Goal: Information Seeking & Learning: Learn about a topic

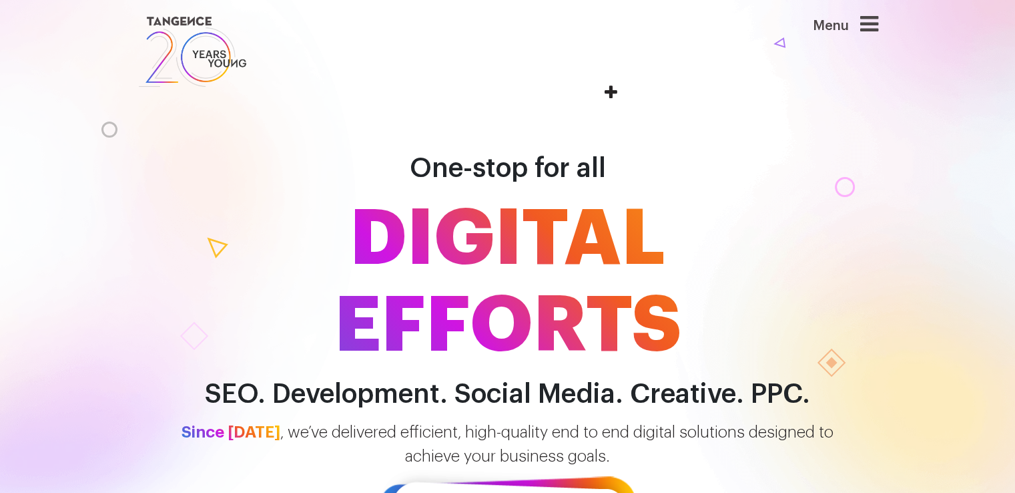
click at [667, 205] on span "DIGITAL EFFORTS" at bounding box center [508, 283] width 761 height 174
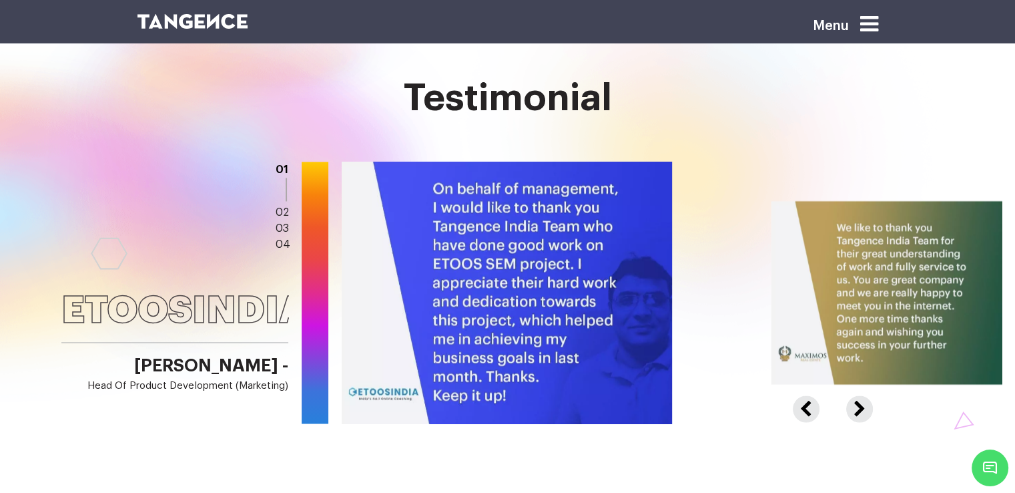
scroll to position [2098, 0]
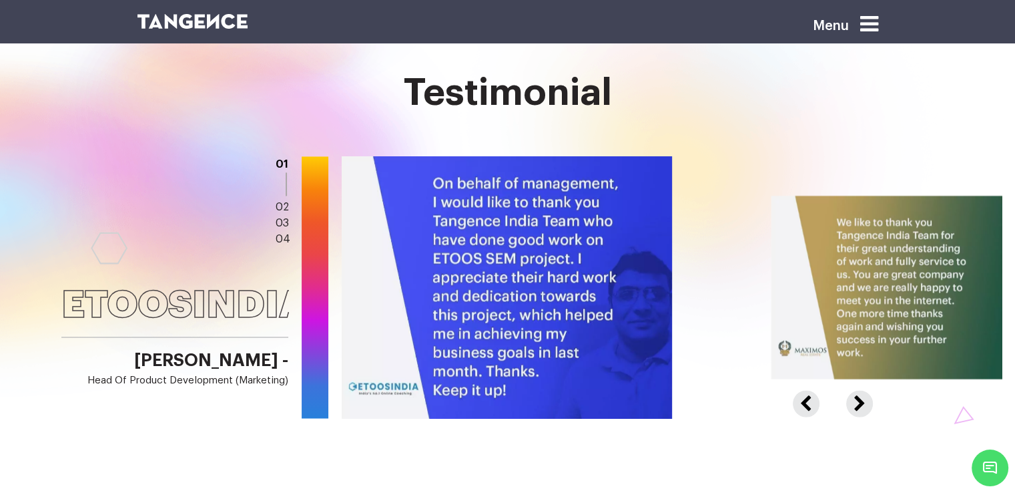
click at [857, 402] on button "Next" at bounding box center [857, 396] width 23 height 12
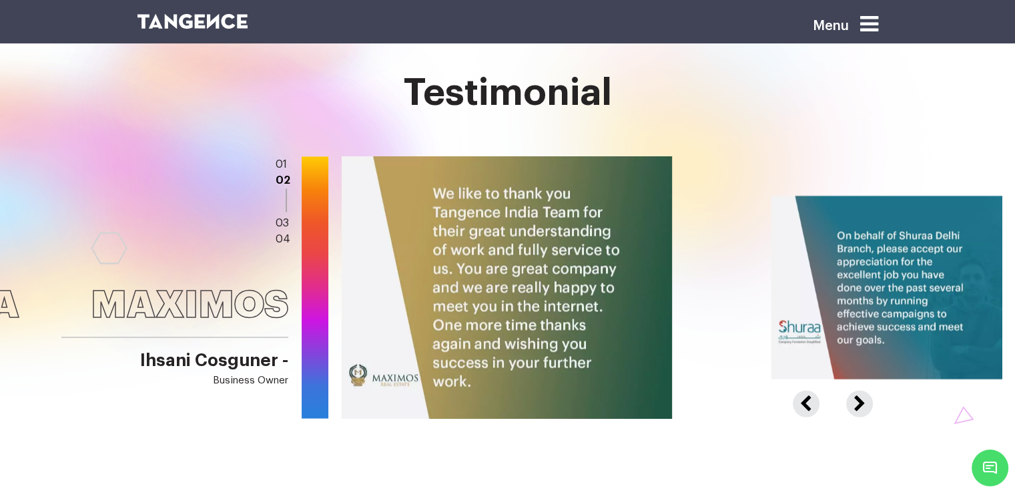
click at [857, 402] on button "Next" at bounding box center [857, 396] width 23 height 12
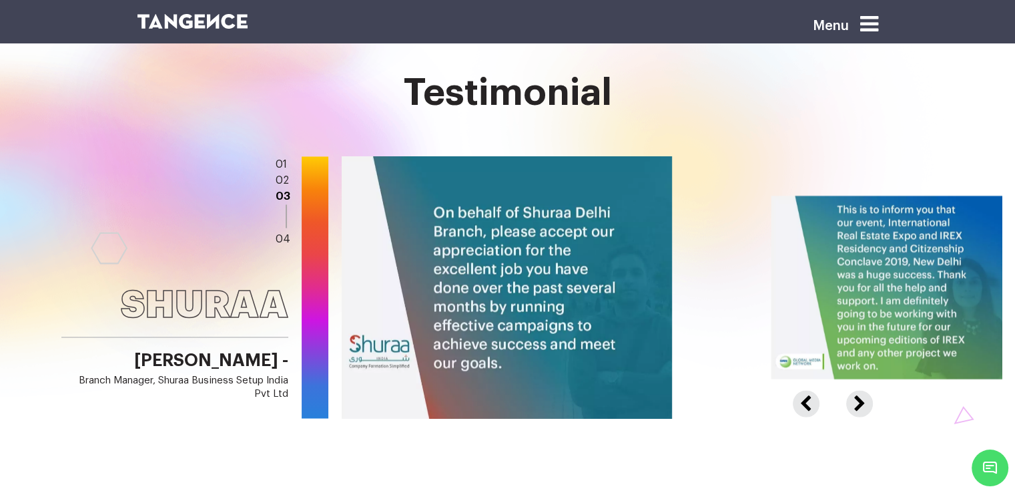
click at [862, 402] on button "Next" at bounding box center [857, 396] width 23 height 12
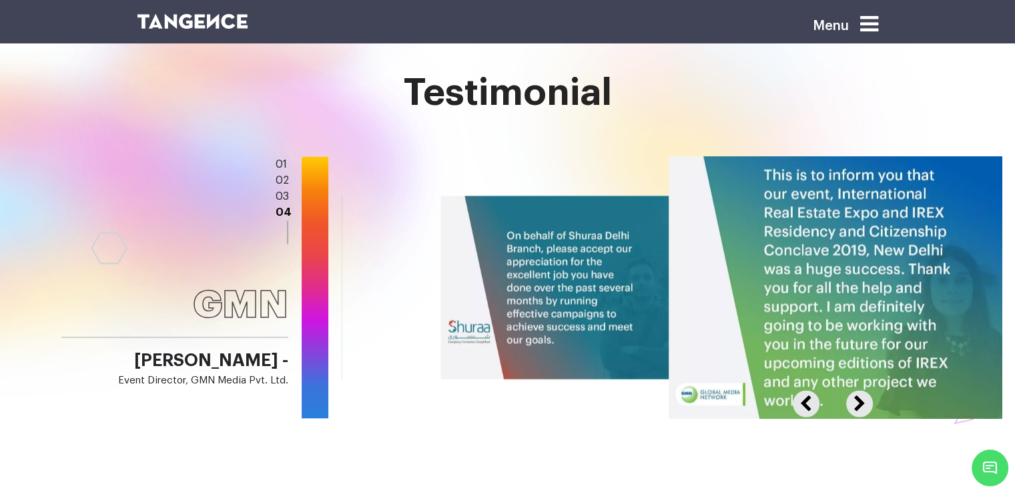
click at [862, 402] on button "Next" at bounding box center [857, 396] width 23 height 12
click at [810, 402] on button "Previous" at bounding box center [815, 396] width 44 height 12
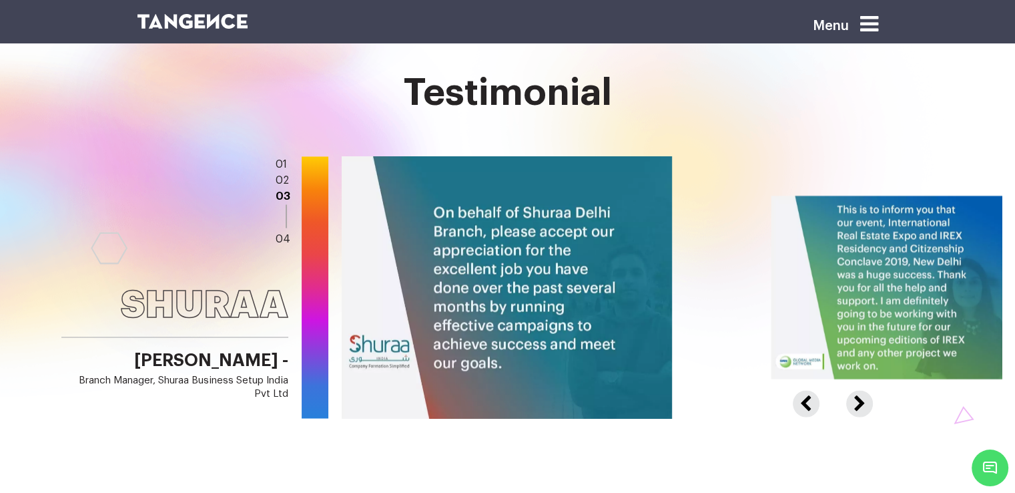
click at [810, 402] on button "Previous" at bounding box center [815, 396] width 44 height 12
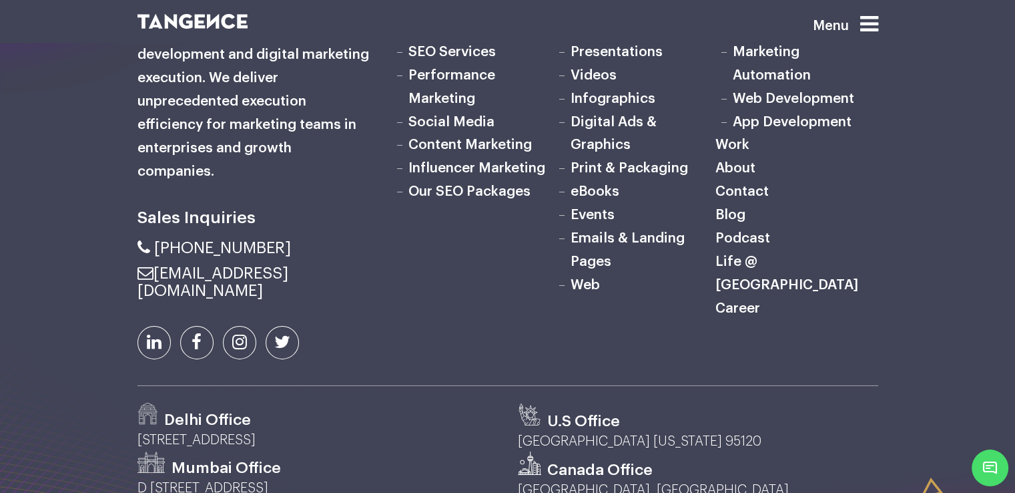
scroll to position [4294, 0]
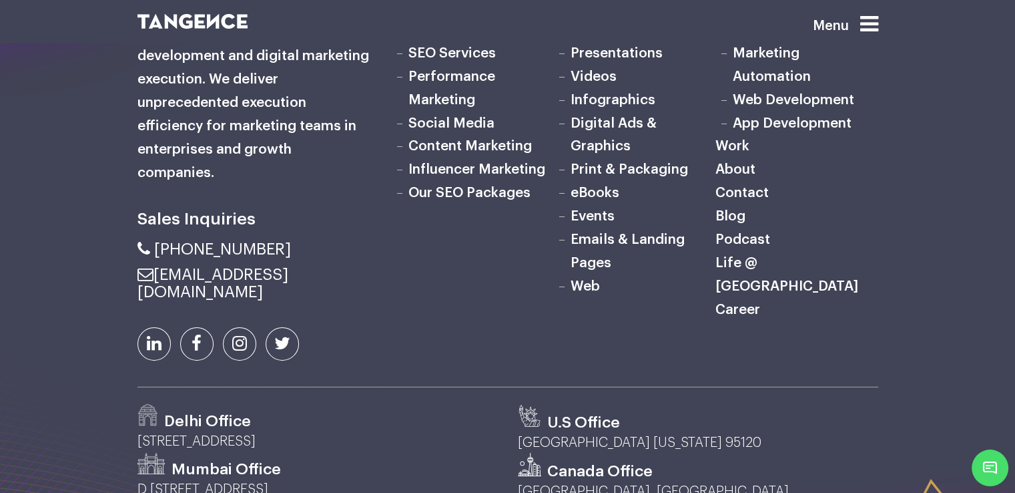
click at [470, 60] on link "SEO Services" at bounding box center [452, 53] width 87 height 14
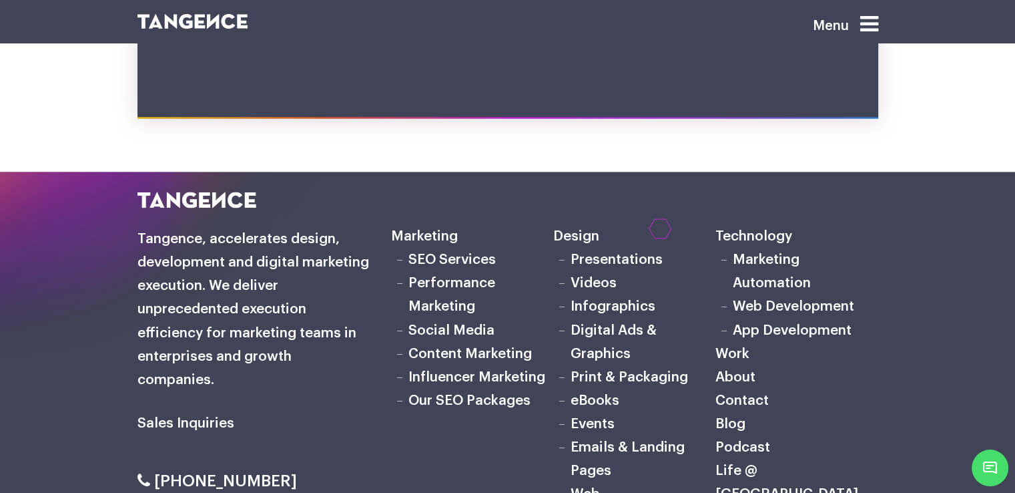
scroll to position [7292, 0]
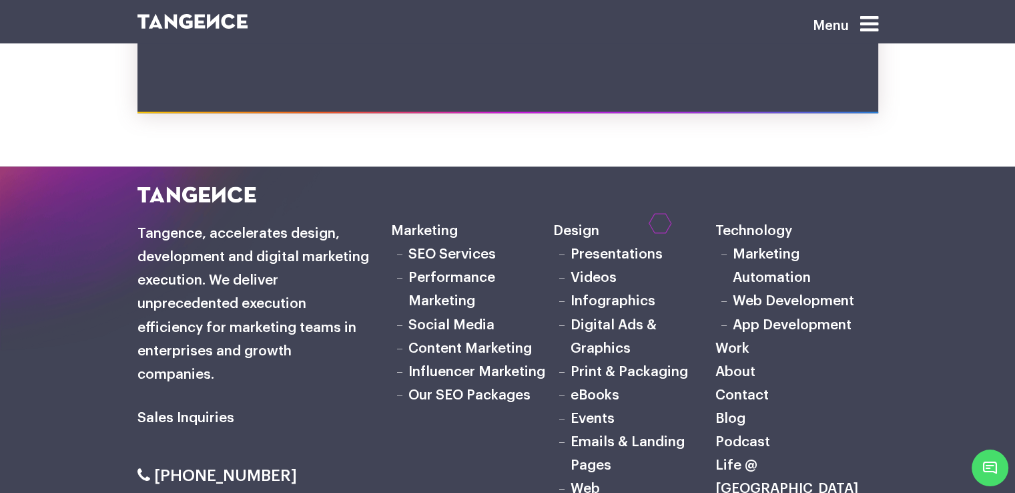
click at [486, 387] on link "Our SEO Packages" at bounding box center [470, 394] width 122 height 14
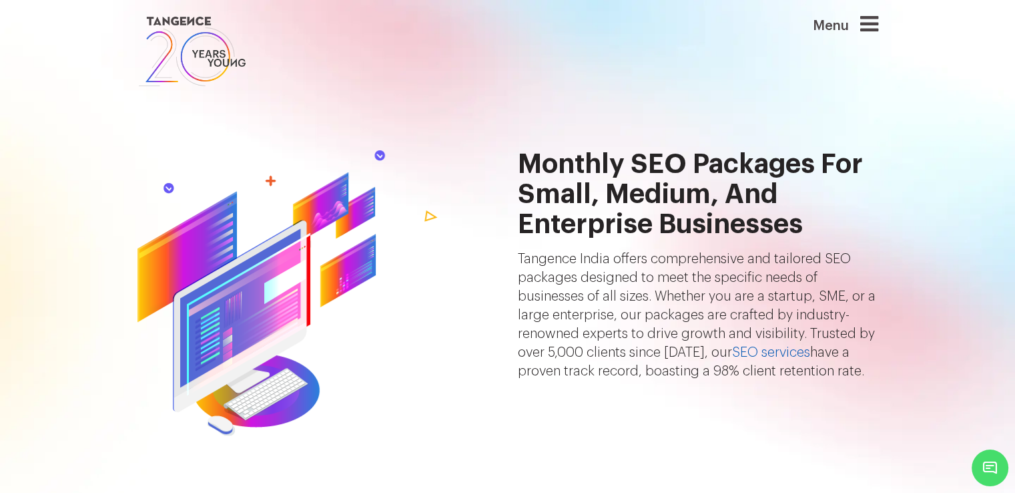
click at [782, 350] on link "SEO services" at bounding box center [771, 352] width 78 height 13
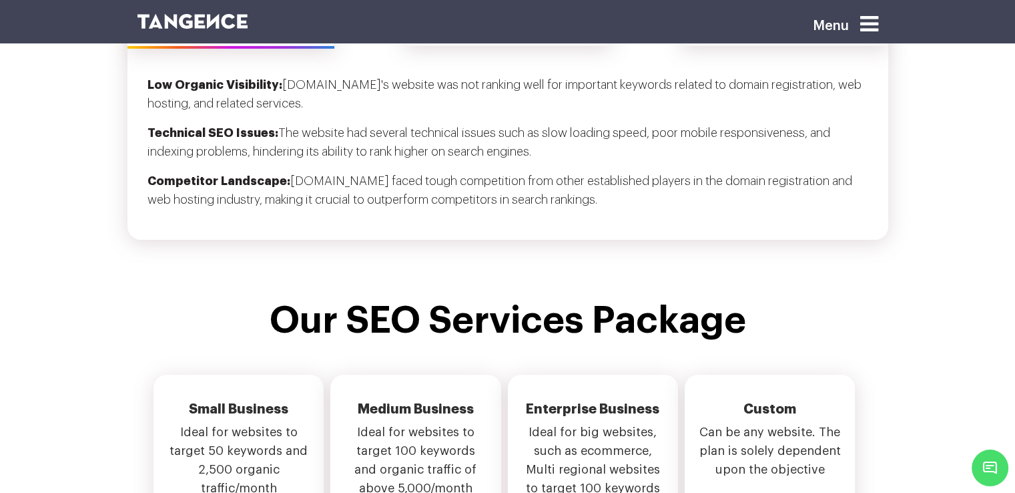
scroll to position [4327, 0]
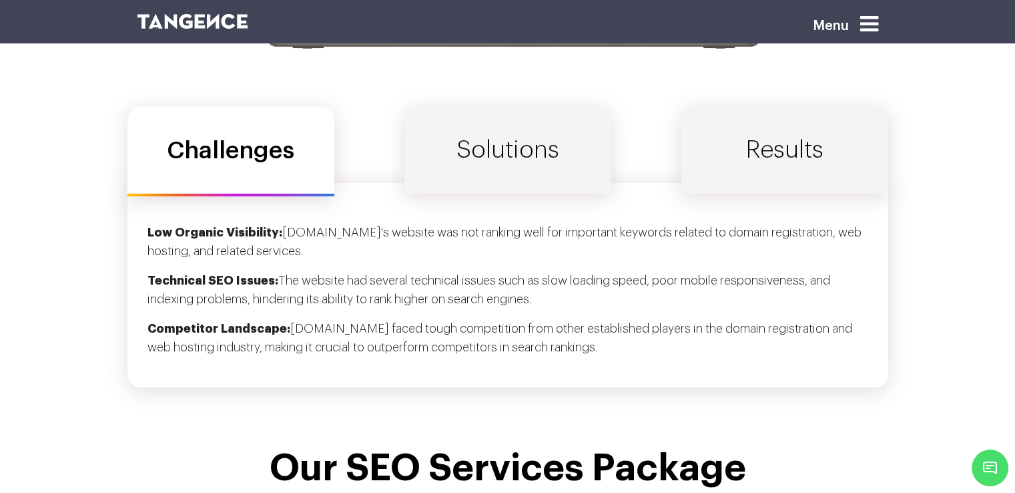
click at [539, 179] on link "Solutions" at bounding box center [508, 150] width 207 height 87
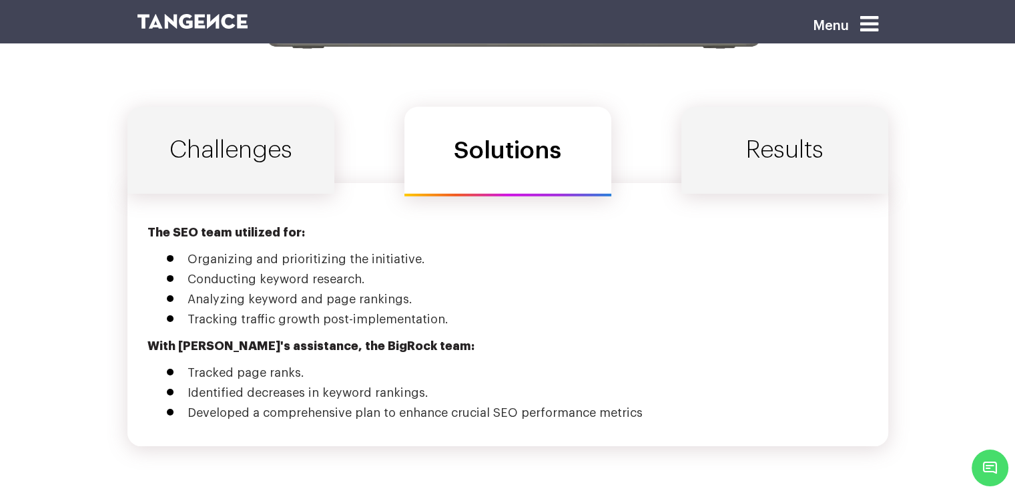
click at [755, 154] on link "Results" at bounding box center [785, 150] width 207 height 87
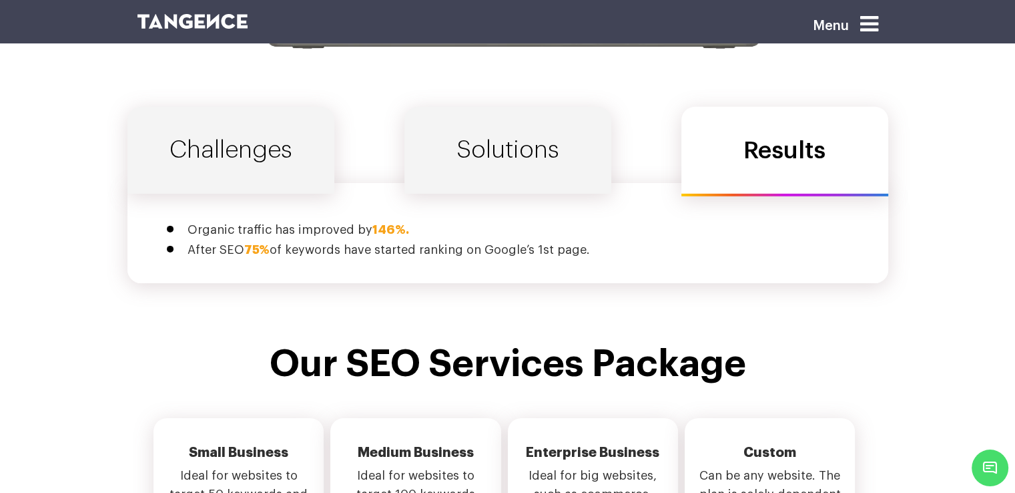
click at [286, 142] on link "Challenges" at bounding box center [231, 150] width 207 height 87
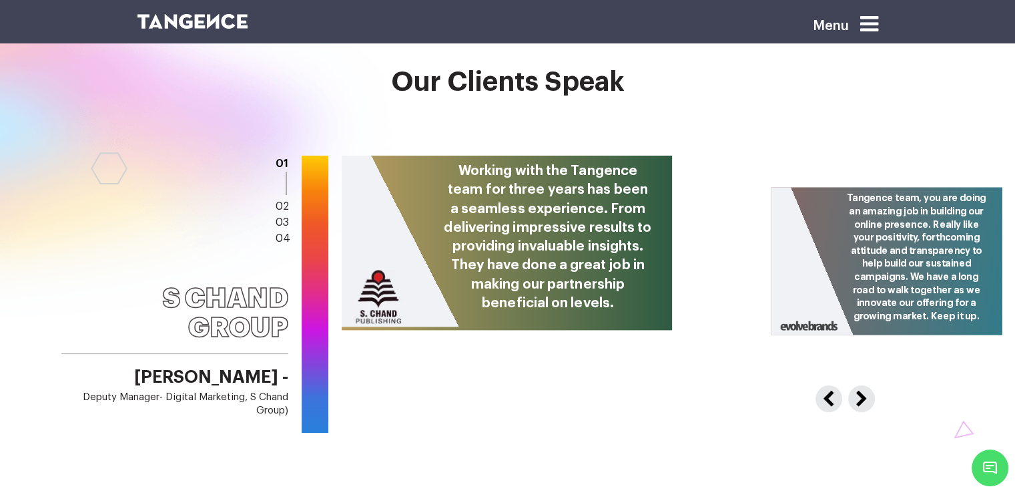
scroll to position [5172, 0]
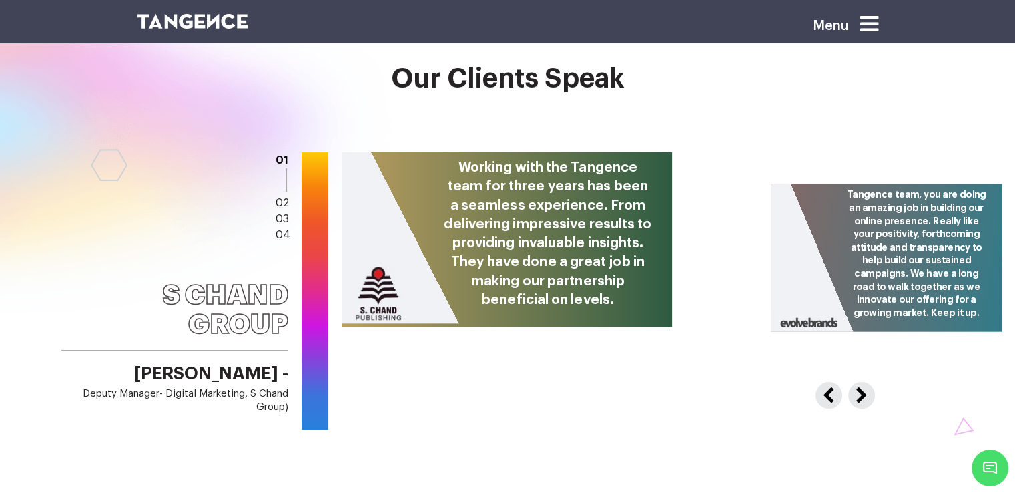
click at [859, 382] on button "Next" at bounding box center [858, 392] width 21 height 21
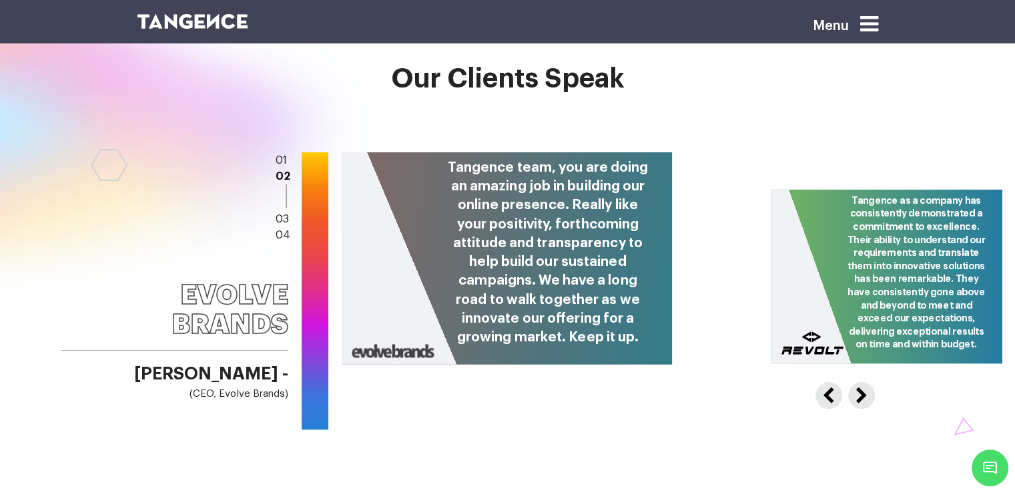
click at [859, 382] on button "Next" at bounding box center [858, 392] width 21 height 21
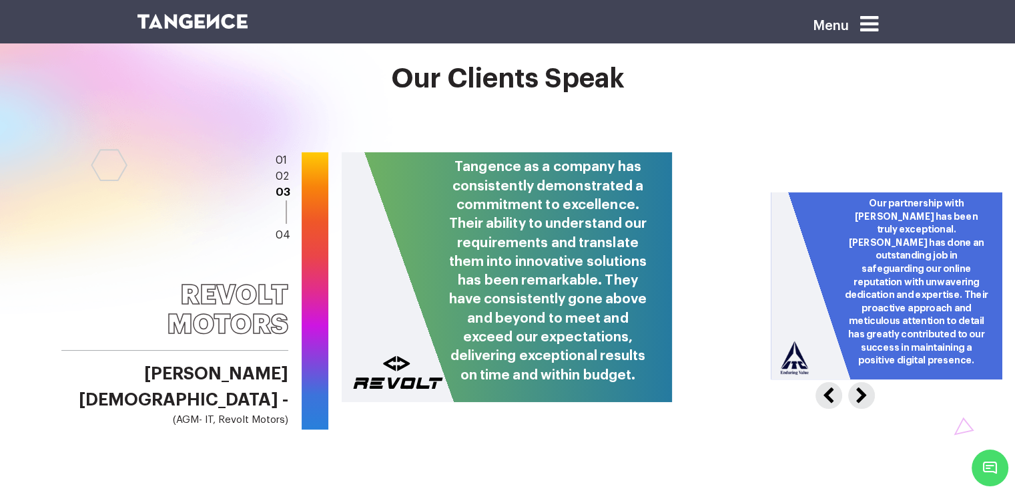
click at [859, 382] on button "Next" at bounding box center [858, 392] width 21 height 21
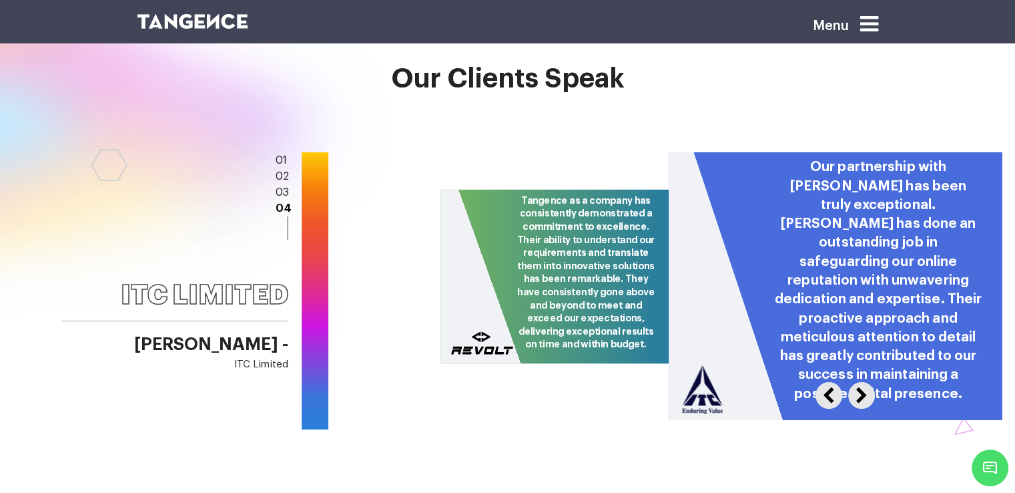
click at [859, 382] on button "Next" at bounding box center [858, 392] width 21 height 21
click at [828, 382] on button "Previous" at bounding box center [826, 392] width 21 height 21
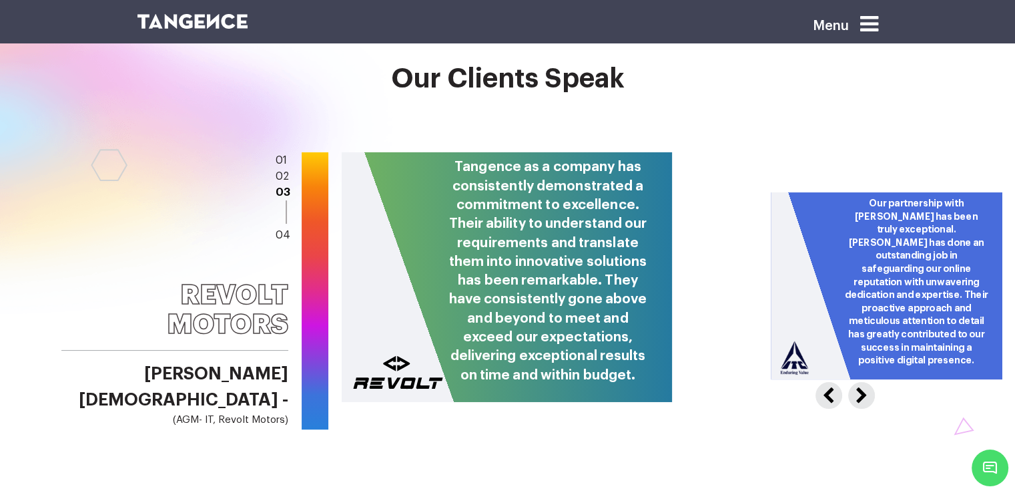
click at [828, 382] on button "Previous" at bounding box center [826, 392] width 21 height 21
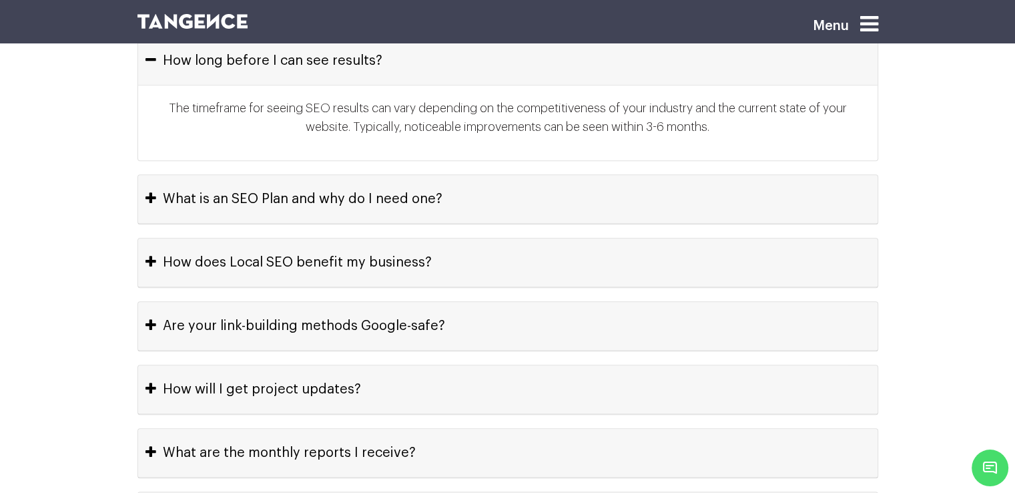
scroll to position [6048, 0]
click at [596, 199] on button "What is an SEO Plan and why do I need one?" at bounding box center [508, 199] width 740 height 48
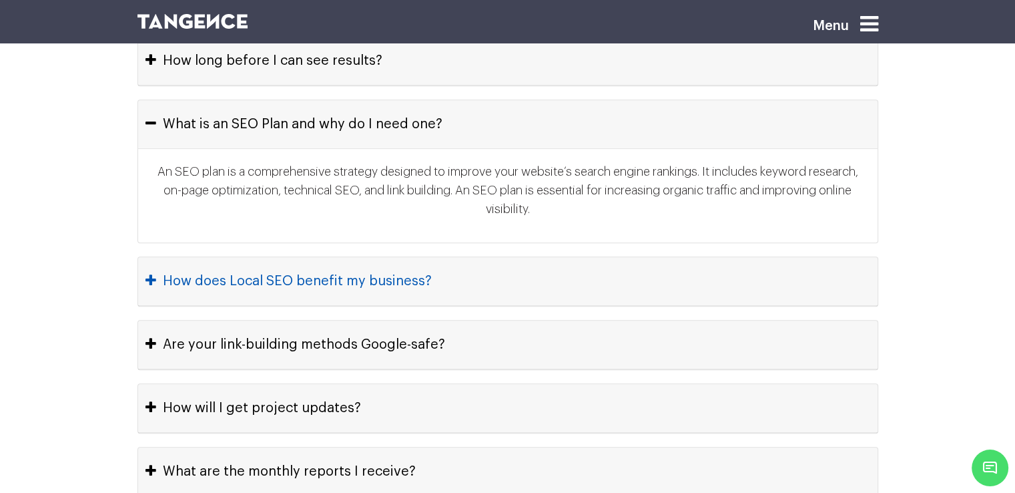
click at [534, 257] on button "How does Local SEO benefit my business?" at bounding box center [508, 281] width 740 height 48
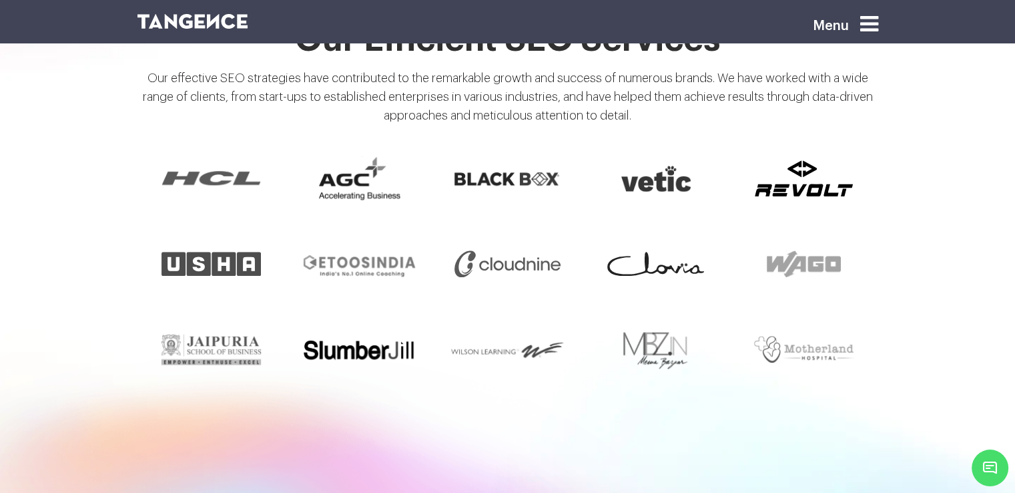
scroll to position [1124, 0]
